Goal: Task Accomplishment & Management: Use online tool/utility

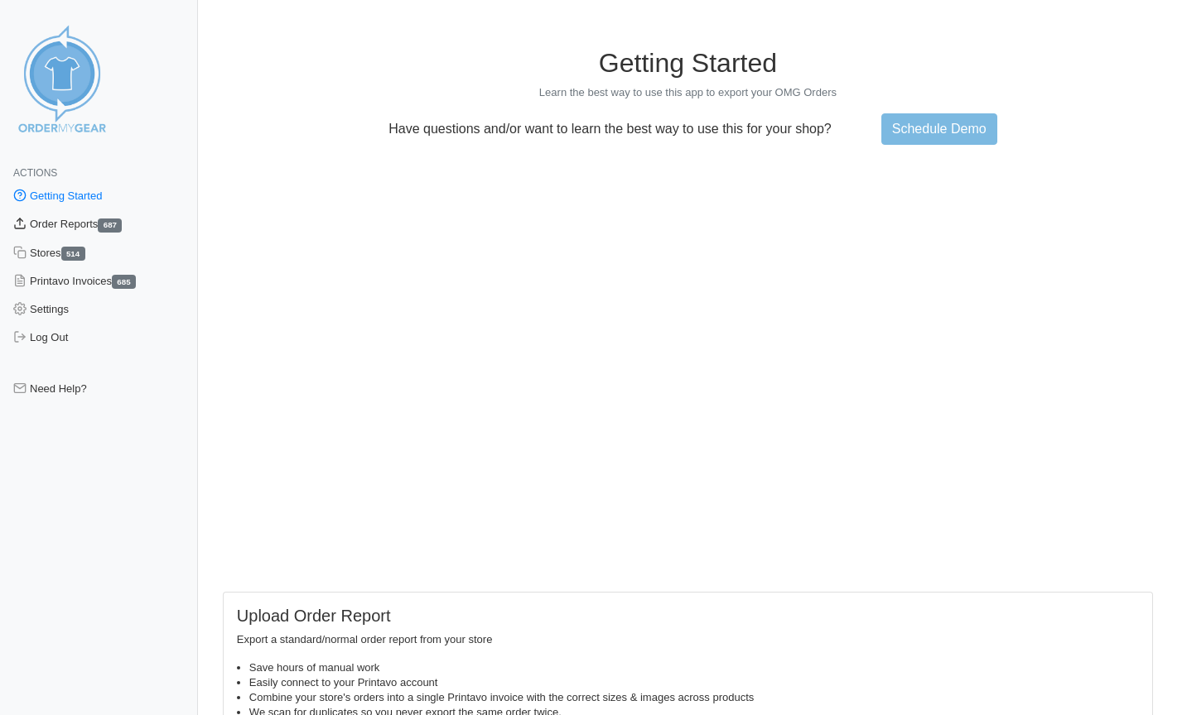
click at [90, 223] on link "Order Reports 687" at bounding box center [99, 224] width 198 height 28
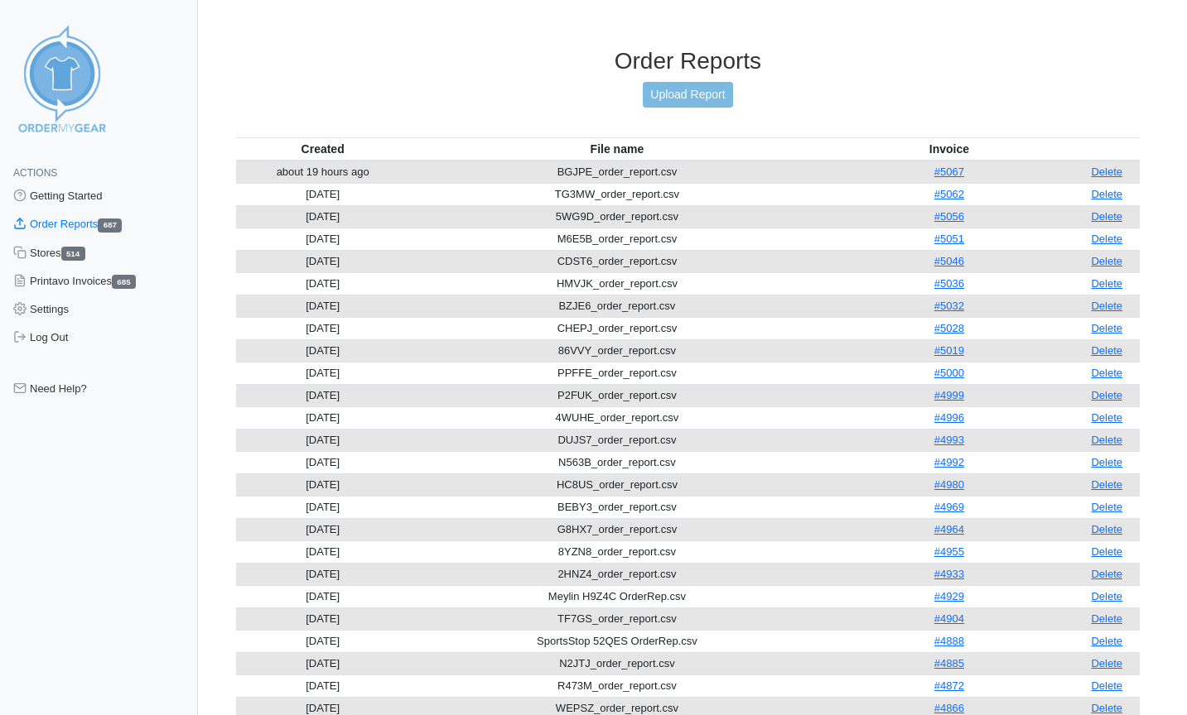
click at [702, 91] on link "Upload Report" at bounding box center [687, 95] width 89 height 26
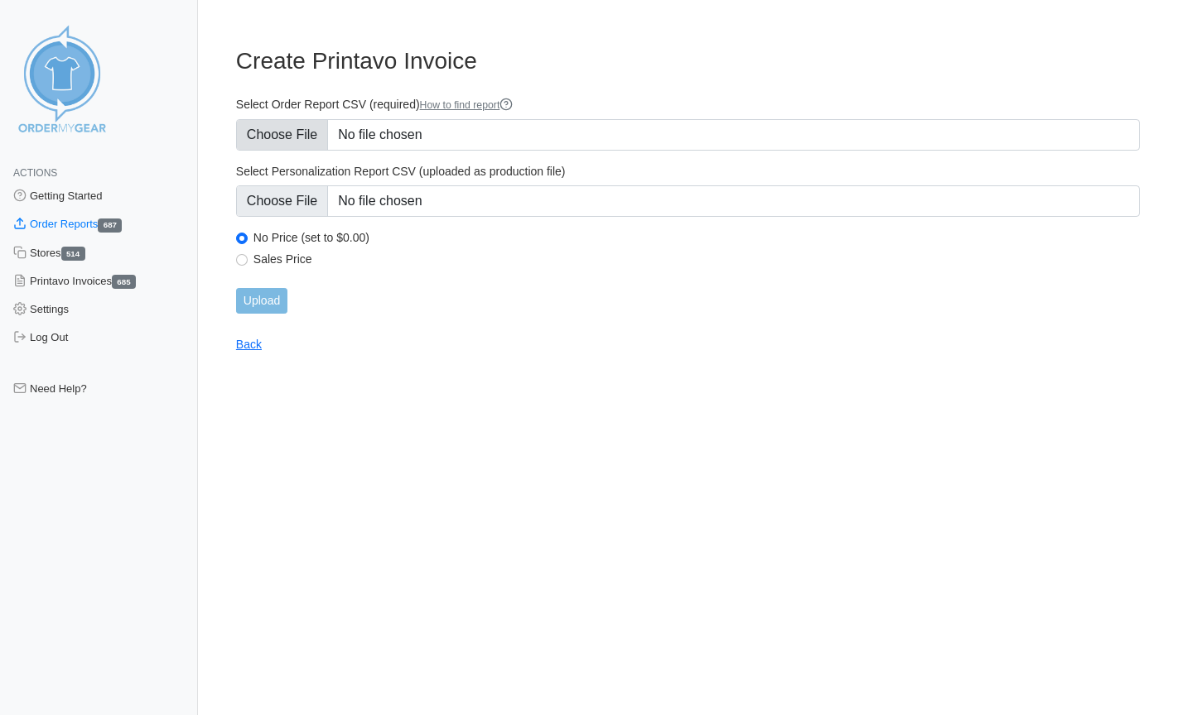
click at [271, 133] on input "Select Order Report CSV (required) How to find report" at bounding box center [687, 134] width 903 height 31
type input "C:\fakepath\JGZRS_order_report.csv"
click at [263, 302] on input "Upload" at bounding box center [261, 301] width 51 height 26
